Goal: Task Accomplishment & Management: Manage account settings

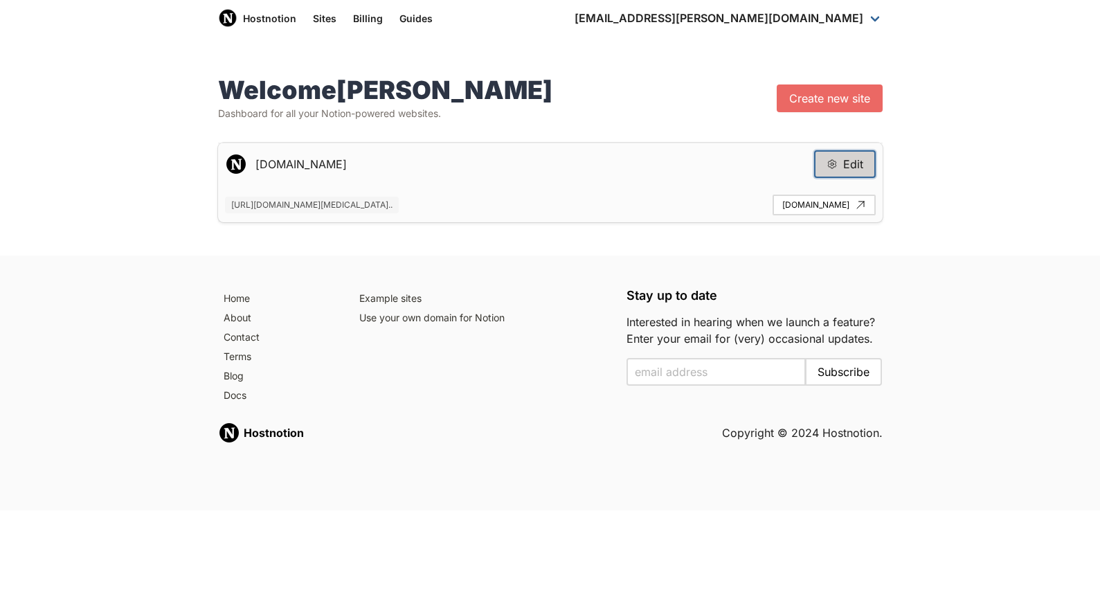
click at [863, 165] on button "Edit" at bounding box center [845, 164] width 62 height 28
type input "[DOMAIN_NAME]"
type input "[URL][DOMAIN_NAME][MEDICAL_DATA]"
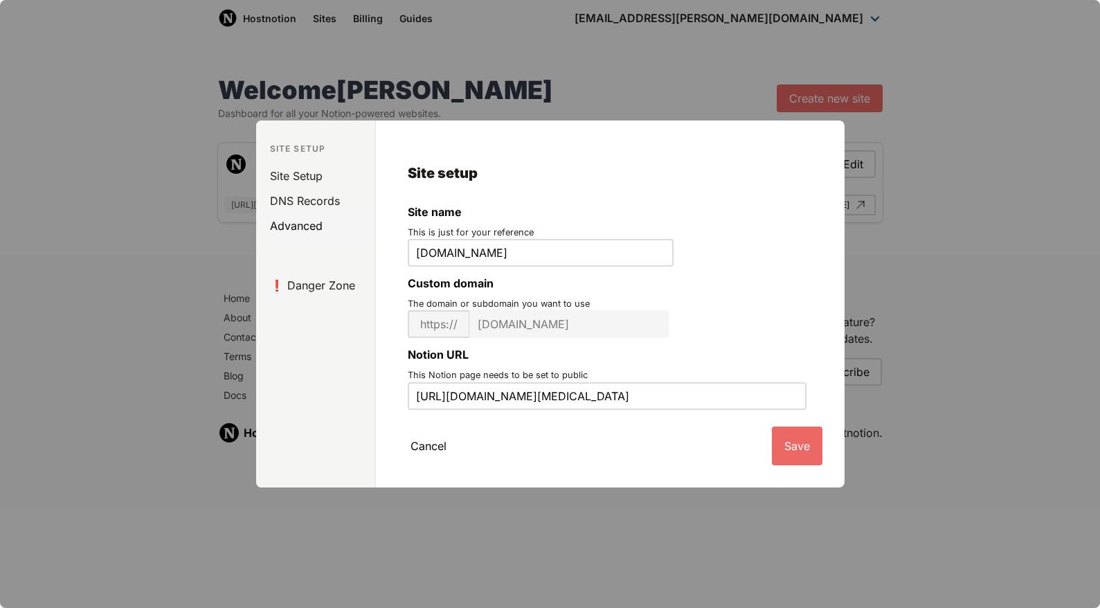
click at [304, 221] on link "Advanced" at bounding box center [319, 225] width 114 height 25
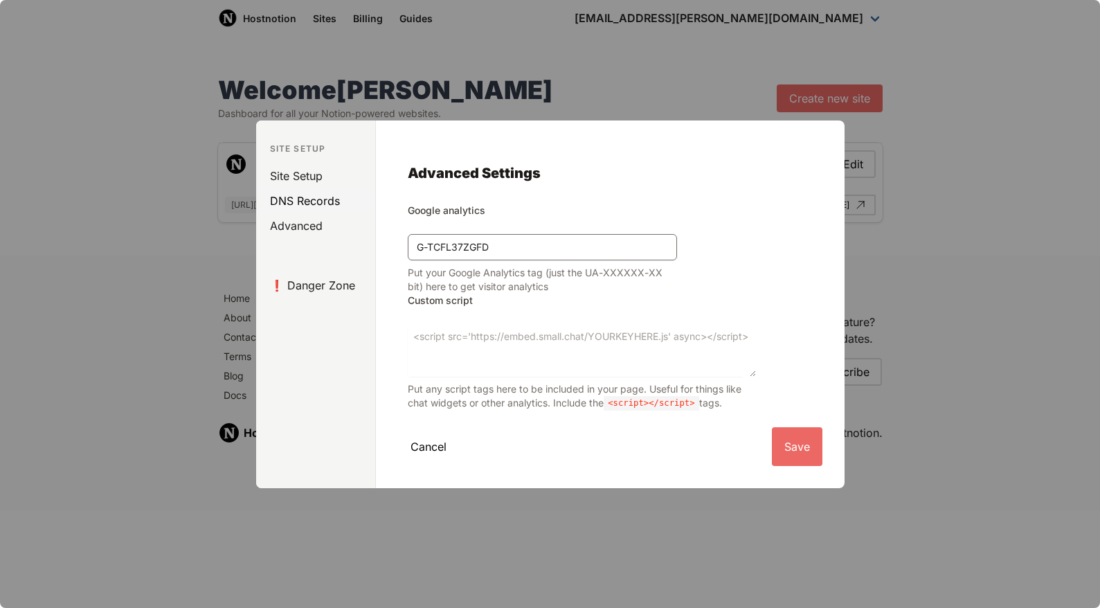
click at [308, 201] on link "DNS Records" at bounding box center [319, 200] width 114 height 25
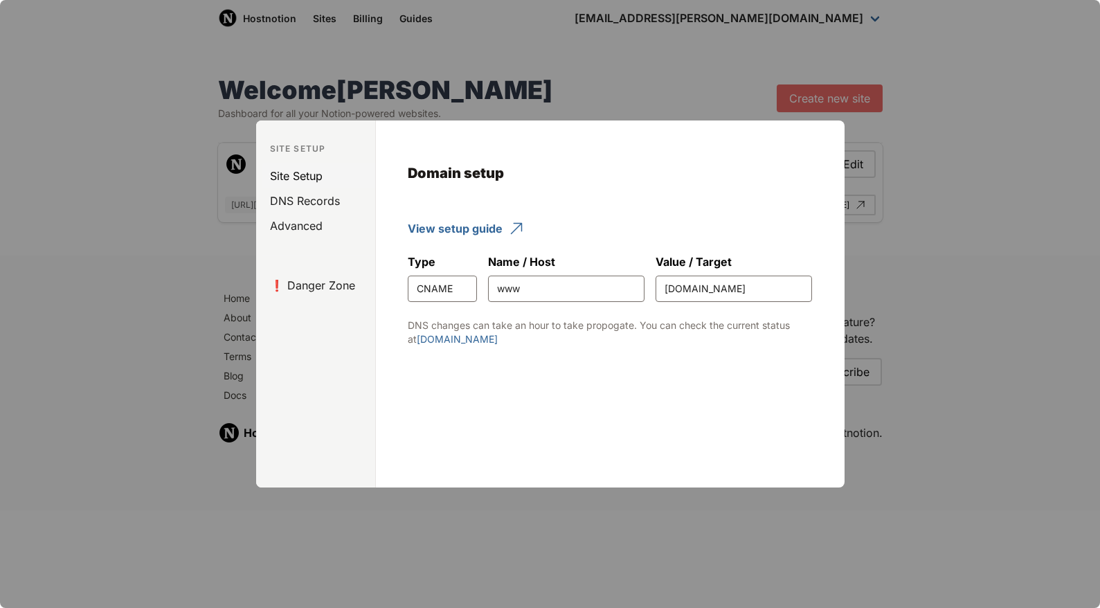
click at [311, 178] on link "Site Setup" at bounding box center [319, 175] width 114 height 25
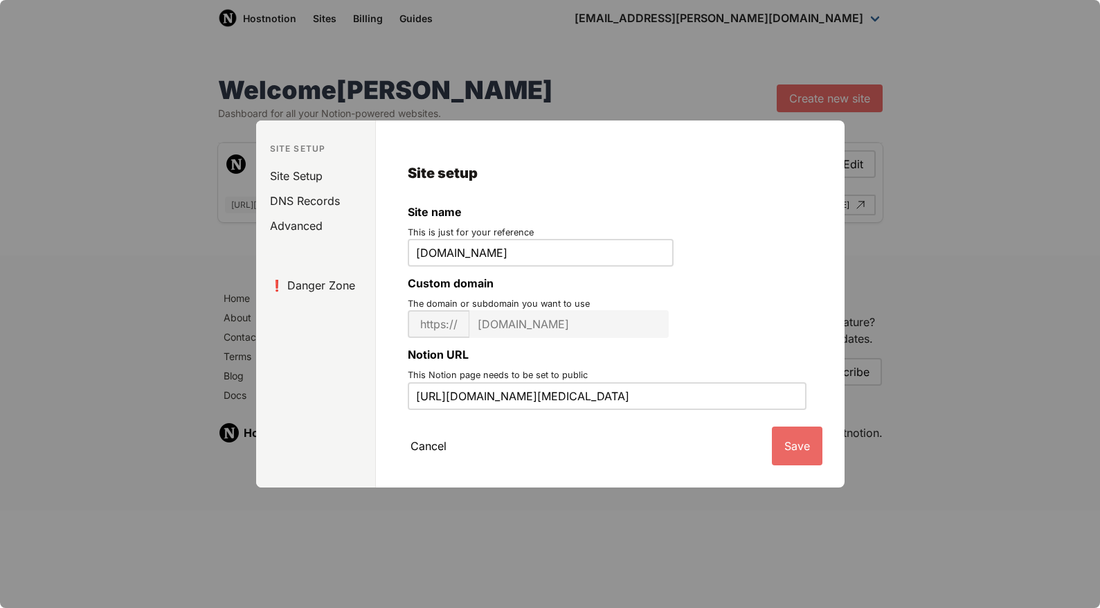
click at [964, 399] on div at bounding box center [550, 304] width 1100 height 608
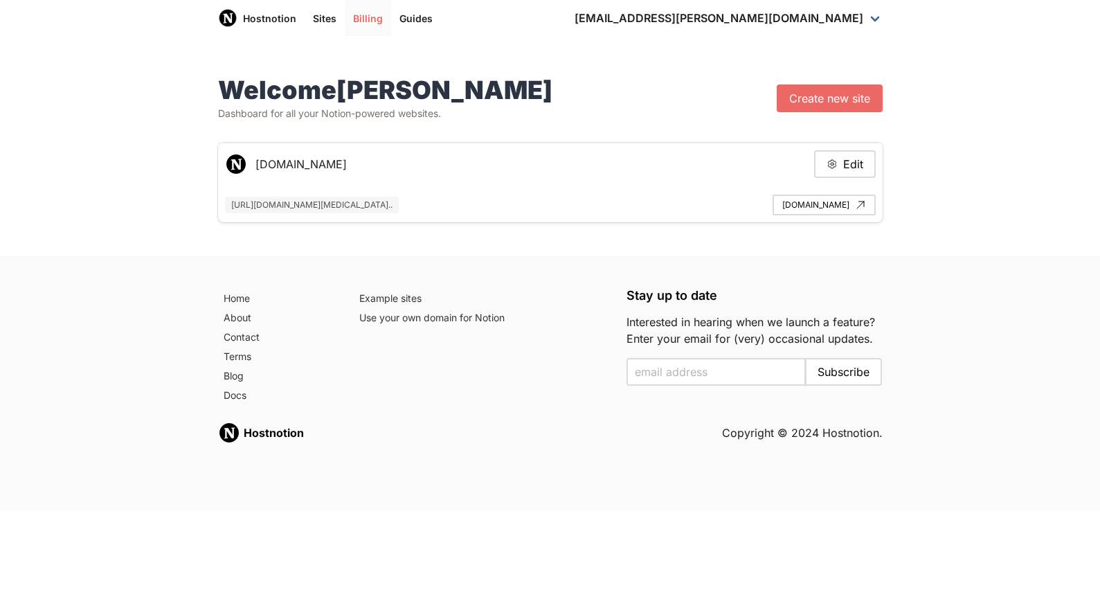
click at [348, 16] on link "Billing" at bounding box center [368, 18] width 46 height 36
